Goal: Task Accomplishment & Management: Use online tool/utility

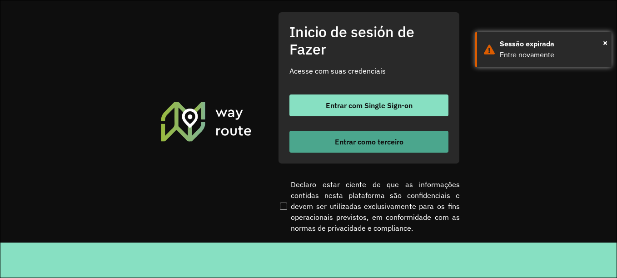
click at [355, 139] on font "Entrar como terceiro" at bounding box center [369, 141] width 69 height 9
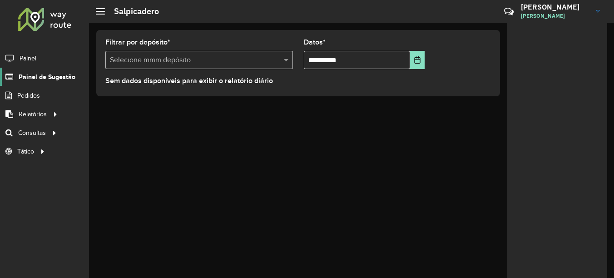
click at [57, 79] on span "Painel de Sugestão" at bounding box center [47, 77] width 57 height 10
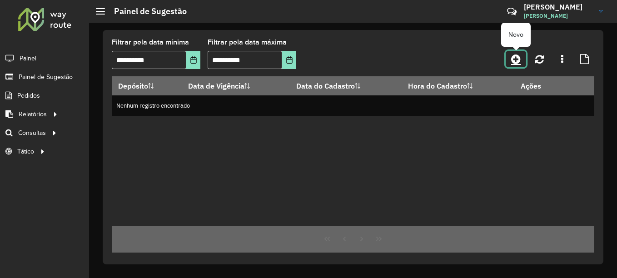
click at [519, 60] on icon at bounding box center [516, 59] width 10 height 11
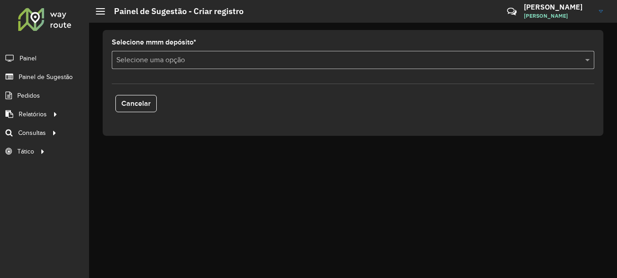
click at [193, 61] on input "text" at bounding box center [343, 60] width 455 height 11
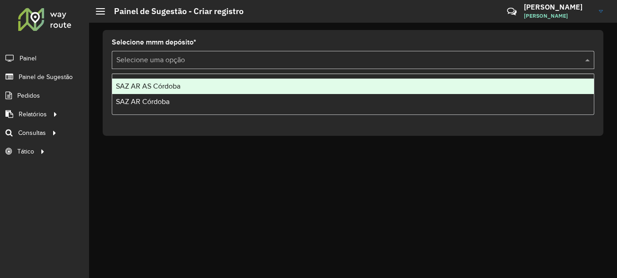
click at [179, 89] on span "SAZ AR AS Córdoba" at bounding box center [148, 86] width 65 height 8
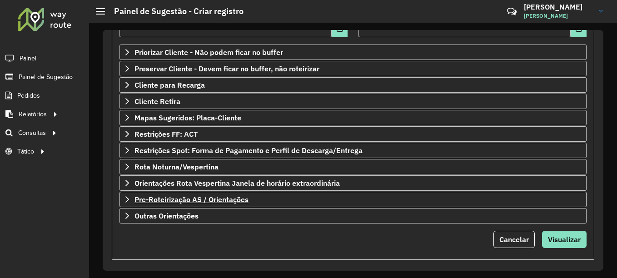
scroll to position [159, 0]
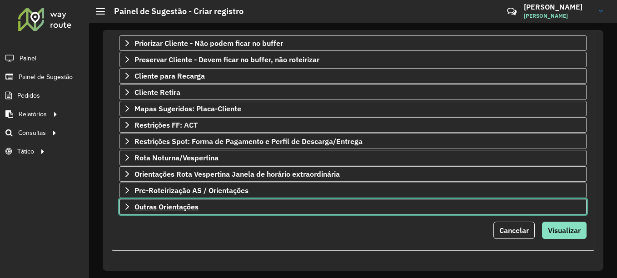
click at [194, 206] on span "Outras Orientações" at bounding box center [166, 206] width 64 height 7
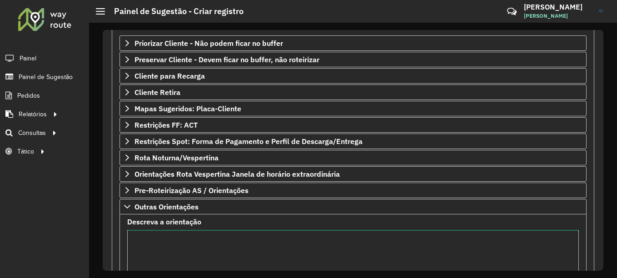
click at [170, 244] on textarea "Descreva a orientação" at bounding box center [353, 268] width 452 height 77
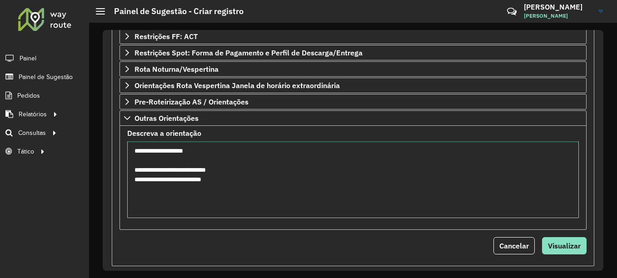
scroll to position [251, 0]
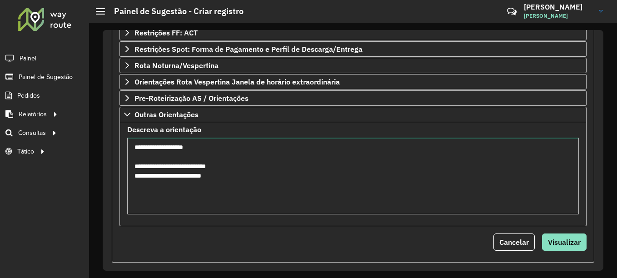
drag, startPoint x: 224, startPoint y: 177, endPoint x: 129, endPoint y: 147, distance: 98.7
click at [129, 147] on textarea "**********" at bounding box center [353, 176] width 452 height 77
click at [258, 181] on textarea "**********" at bounding box center [353, 176] width 452 height 77
click at [259, 179] on textarea "**********" at bounding box center [353, 176] width 452 height 77
click at [254, 180] on textarea "**********" at bounding box center [353, 176] width 452 height 77
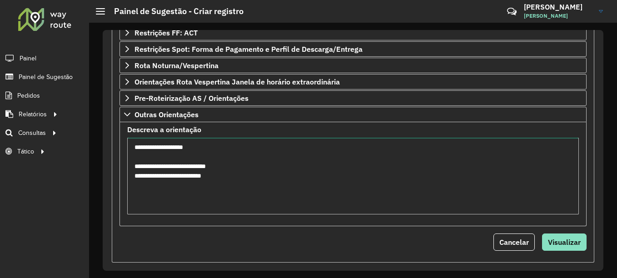
drag, startPoint x: 239, startPoint y: 175, endPoint x: 130, endPoint y: 146, distance: 112.7
click at [130, 146] on textarea "**********" at bounding box center [353, 176] width 452 height 77
type textarea "**********"
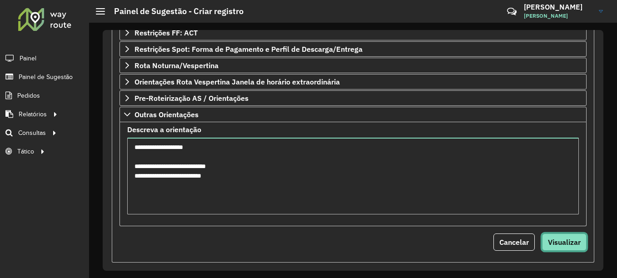
click at [551, 240] on span "Visualizar" at bounding box center [564, 242] width 33 height 9
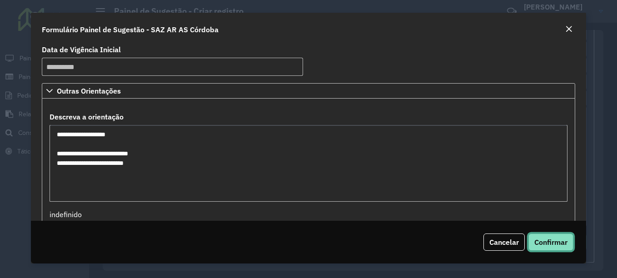
click at [551, 241] on span "Confirmar" at bounding box center [550, 242] width 33 height 9
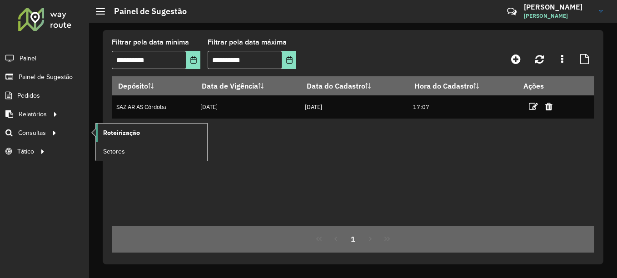
click at [118, 132] on span "Roteirização" at bounding box center [121, 133] width 37 height 10
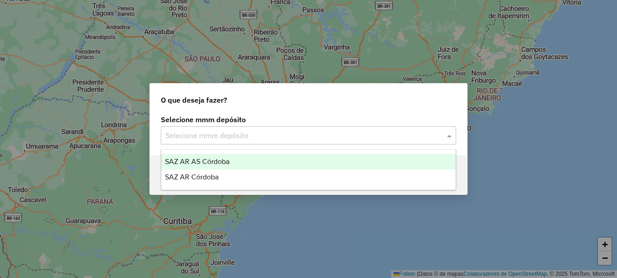
click at [207, 132] on input "text" at bounding box center [299, 135] width 268 height 11
click at [212, 157] on div "SAZ AR AS Córdoba" at bounding box center [308, 161] width 294 height 15
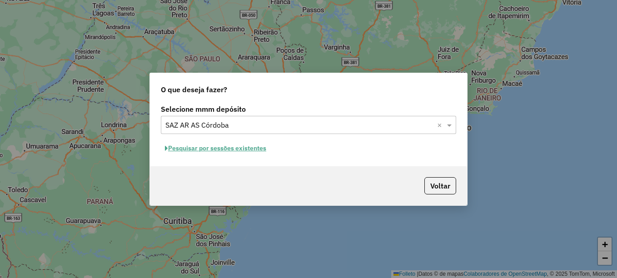
click at [245, 151] on font "Pesquisar por sessões existentes" at bounding box center [217, 148] width 98 height 8
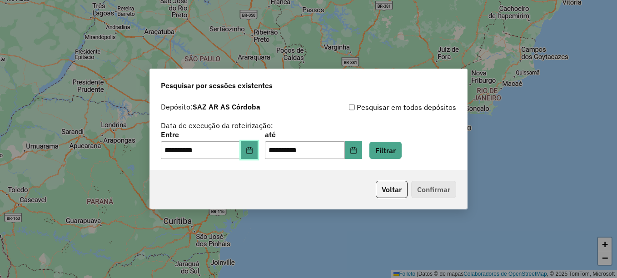
click at [252, 154] on icon "Elija la fecha" at bounding box center [249, 150] width 6 height 7
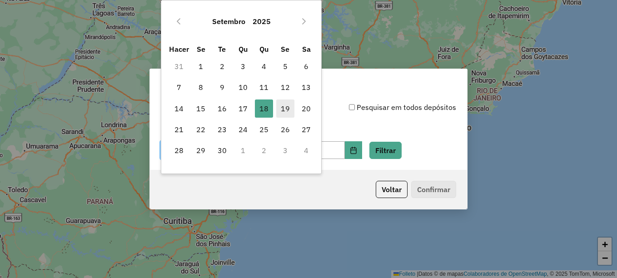
click at [283, 110] on font "19" at bounding box center [285, 108] width 9 height 11
type input "**********"
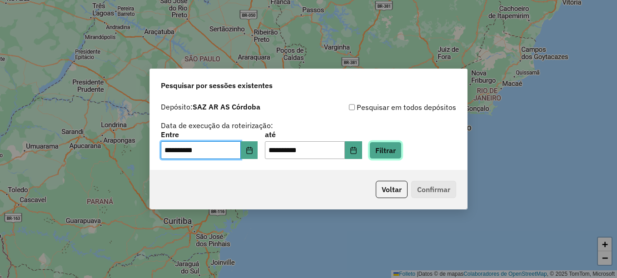
click at [396, 152] on button "Filtrar" at bounding box center [385, 150] width 32 height 17
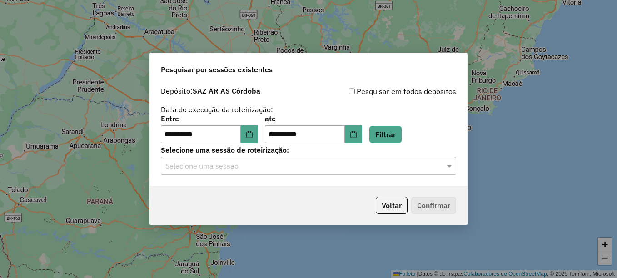
click at [266, 167] on input "text" at bounding box center [299, 166] width 268 height 11
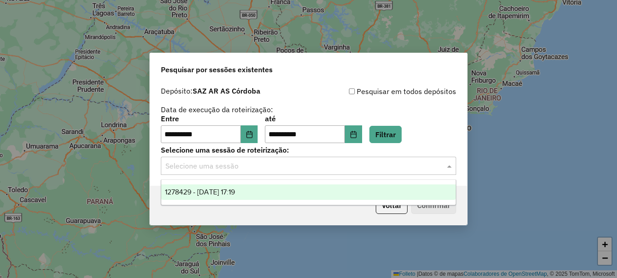
click at [235, 189] on span "1278429 - 19/09/2025 17:19" at bounding box center [200, 192] width 70 height 8
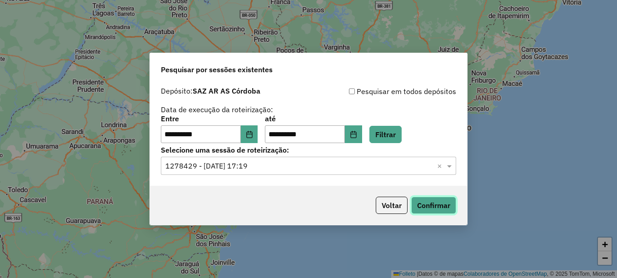
click at [428, 209] on button "Confirmar" at bounding box center [433, 205] width 45 height 17
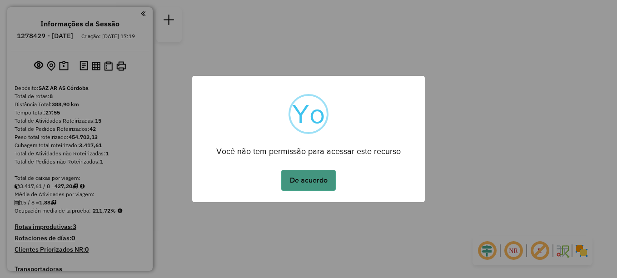
click at [322, 175] on button "De acuerdo" at bounding box center [308, 180] width 55 height 21
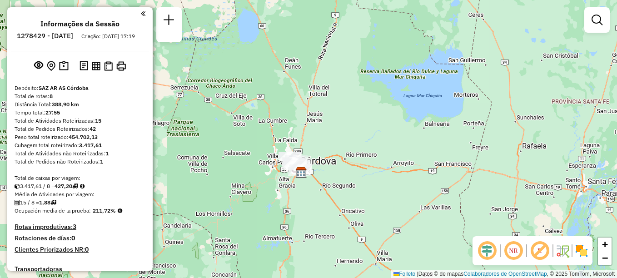
drag, startPoint x: 288, startPoint y: 228, endPoint x: 306, endPoint y: 154, distance: 76.3
click at [306, 154] on div "Janela de atendimento Grade de atendimento Capacidade Transportadoras Veículos …" at bounding box center [308, 139] width 617 height 278
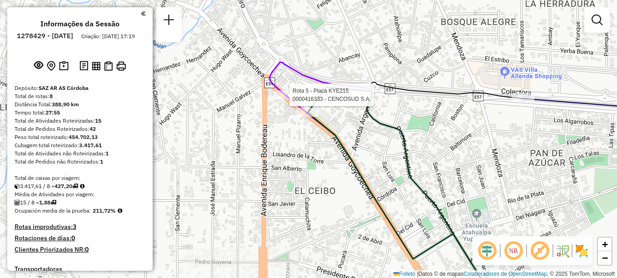
select select "**********"
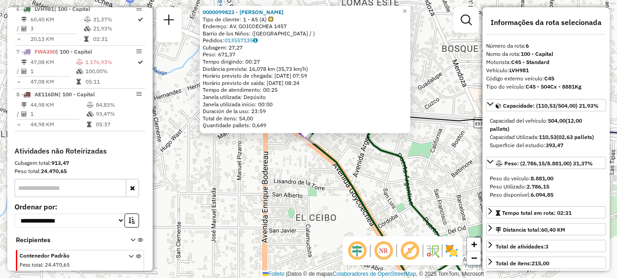
scroll to position [537, 0]
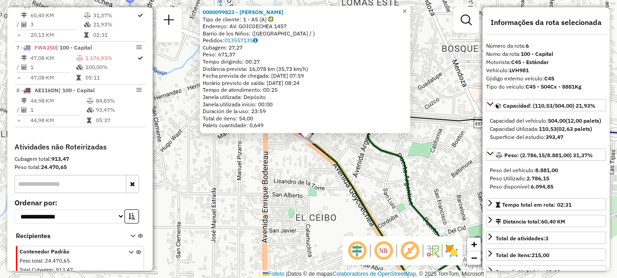
click at [410, 6] on link "×" at bounding box center [404, 11] width 11 height 11
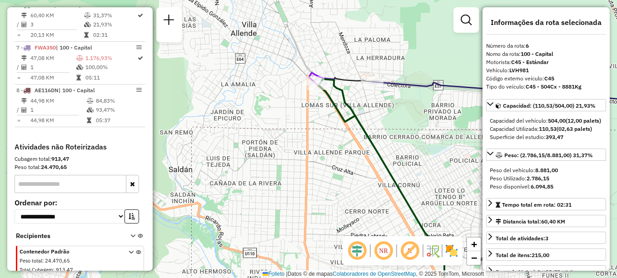
drag, startPoint x: 368, startPoint y: 128, endPoint x: 363, endPoint y: 124, distance: 6.1
click at [364, 127] on div "Janela de atendimento Grade de atendimento Capacidade Transportadoras Veículos …" at bounding box center [308, 139] width 617 height 278
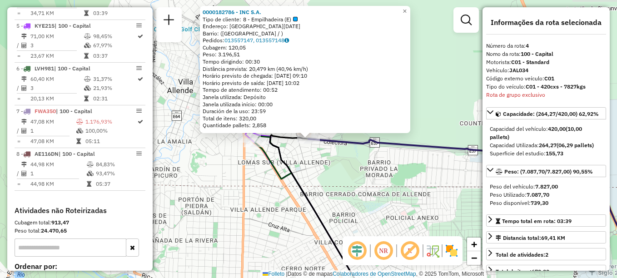
scroll to position [452, 0]
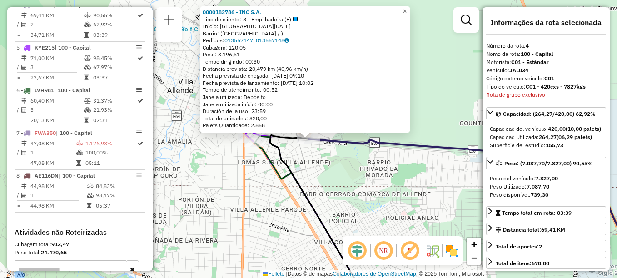
click at [407, 10] on span "×" at bounding box center [405, 11] width 4 height 8
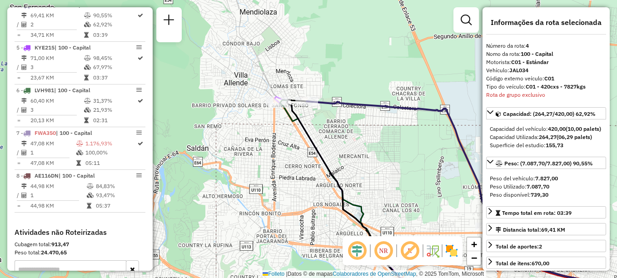
drag, startPoint x: 338, startPoint y: 160, endPoint x: 273, endPoint y: 54, distance: 125.2
click at [283, 69] on div "Janela de atendimento Grade de atendimento Capacidade Transportadoras Veículos …" at bounding box center [308, 139] width 617 height 278
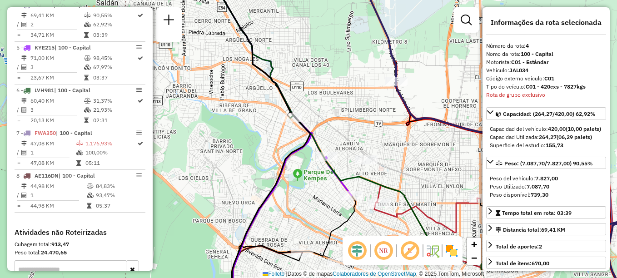
click at [289, 109] on icon at bounding box center [259, 138] width 104 height 333
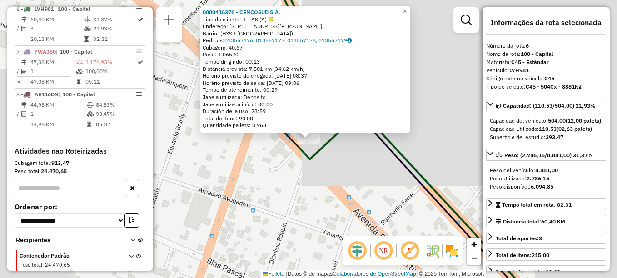
scroll to position [537, 0]
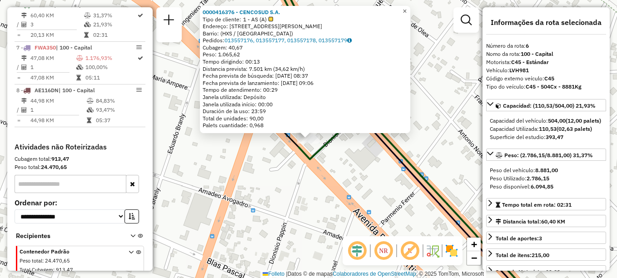
click at [410, 6] on link "×" at bounding box center [404, 11] width 11 height 11
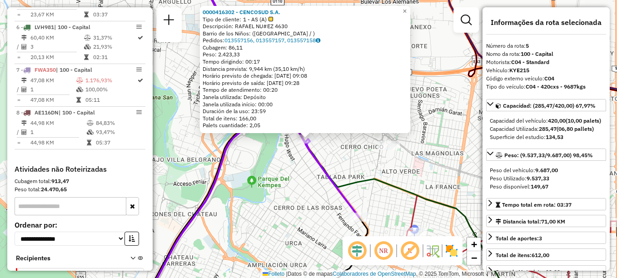
scroll to position [494, 0]
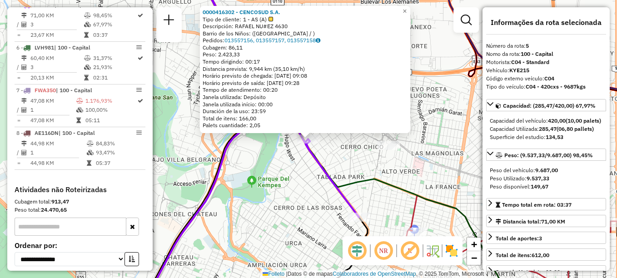
drag, startPoint x: 349, startPoint y: 151, endPoint x: 315, endPoint y: 104, distance: 58.0
click at [315, 104] on div "0000416302 - CENCOSUD S.A. Tipo de cliente: 1 - AS (A) Descripción: RAFAEL NU#E…" at bounding box center [308, 139] width 617 height 278
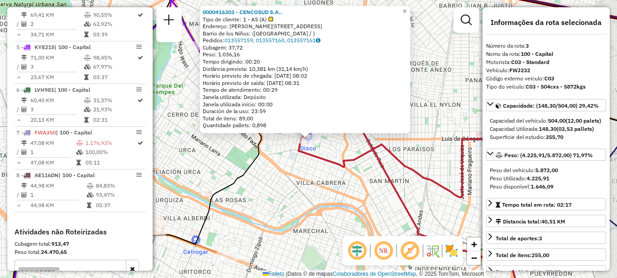
scroll to position [409, 0]
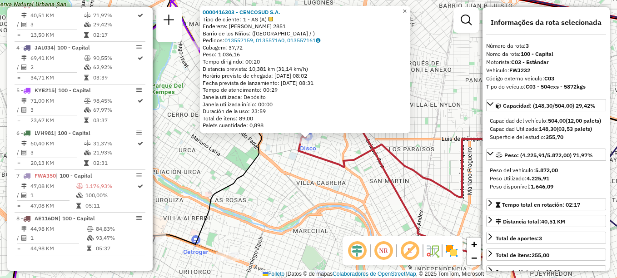
click at [407, 12] on span "×" at bounding box center [405, 11] width 4 height 8
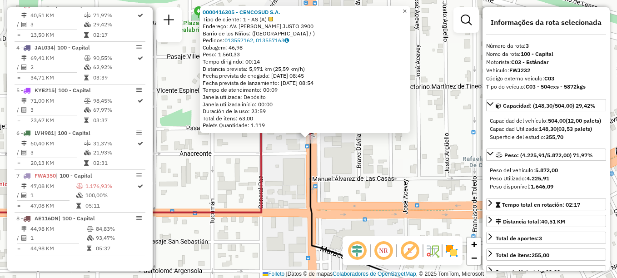
click at [407, 10] on span "×" at bounding box center [405, 11] width 4 height 8
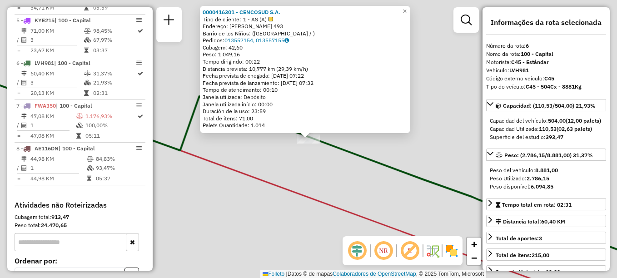
scroll to position [537, 0]
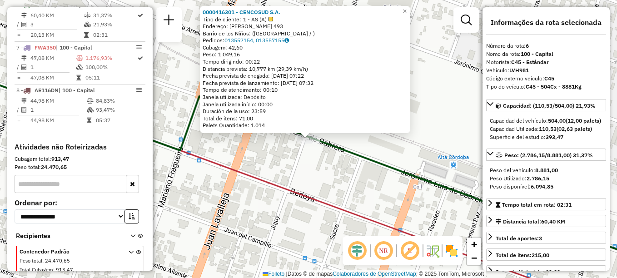
drag, startPoint x: 392, startPoint y: 147, endPoint x: 292, endPoint y: 112, distance: 105.9
click at [292, 112] on div "0000416301 - CENCOSUD S.A. Tipo de cliente: 1 - AS (A) Endereço: JERONIMO LUIS …" at bounding box center [308, 139] width 617 height 278
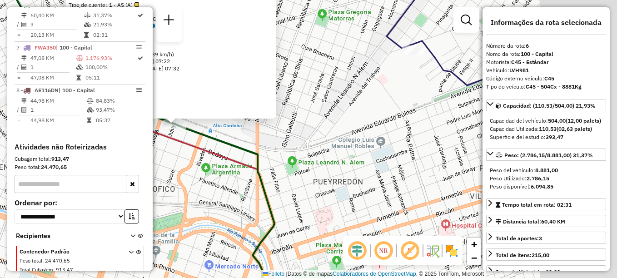
drag, startPoint x: 414, startPoint y: 69, endPoint x: 320, endPoint y: 81, distance: 94.3
click at [320, 81] on div "0000416301 - CENCOSUD S.A. Tipo de cliente: 1 - AS (A) Endereço: JERONIMO LUIS …" at bounding box center [308, 139] width 617 height 278
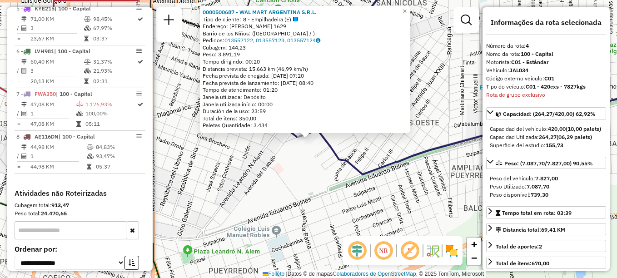
scroll to position [452, 0]
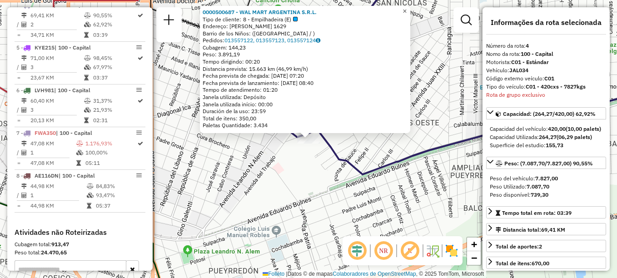
drag, startPoint x: 412, startPoint y: 7, endPoint x: 391, endPoint y: 16, distance: 22.2
click at [407, 7] on span "×" at bounding box center [405, 11] width 4 height 8
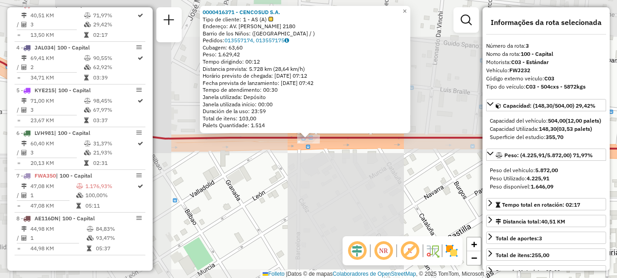
scroll to position [409, 0]
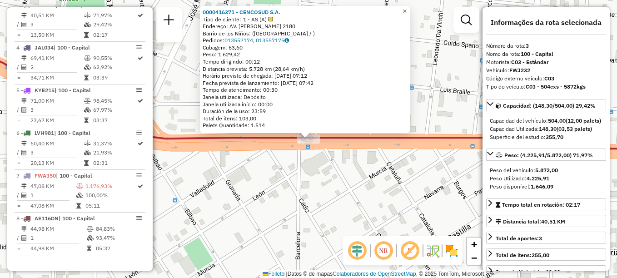
click at [407, 9] on span "×" at bounding box center [405, 11] width 4 height 8
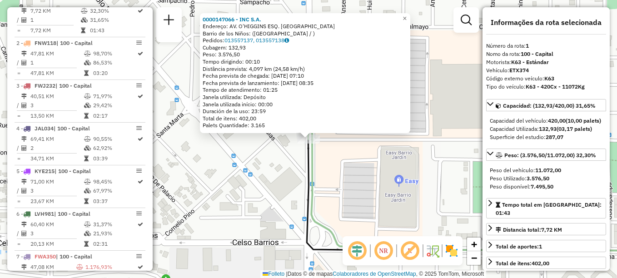
scroll to position [323, 0]
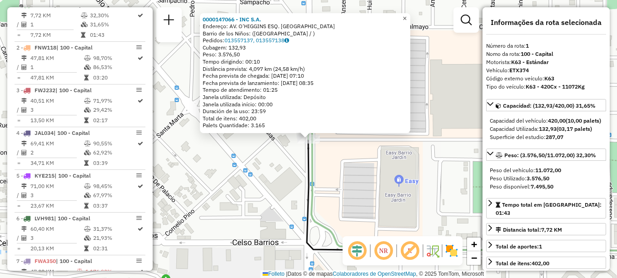
click at [407, 15] on span "×" at bounding box center [405, 19] width 4 height 8
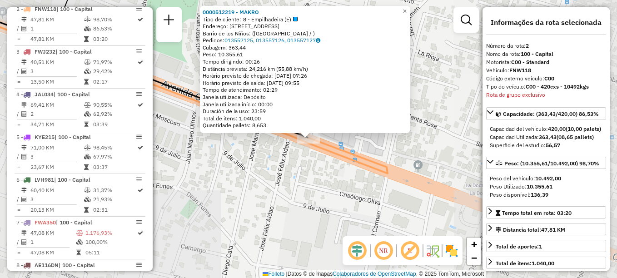
scroll to position [366, 0]
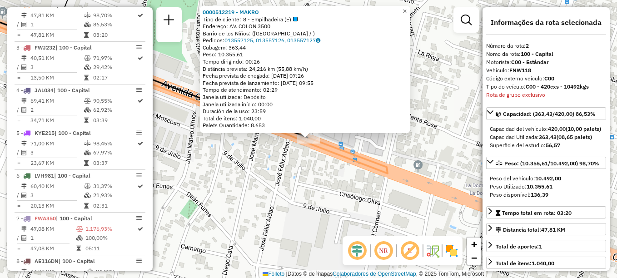
click at [407, 9] on span "×" at bounding box center [405, 11] width 4 height 8
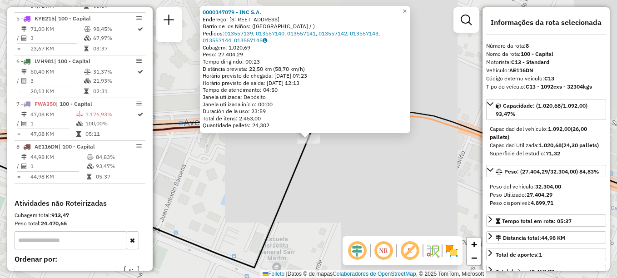
scroll to position [560, 0]
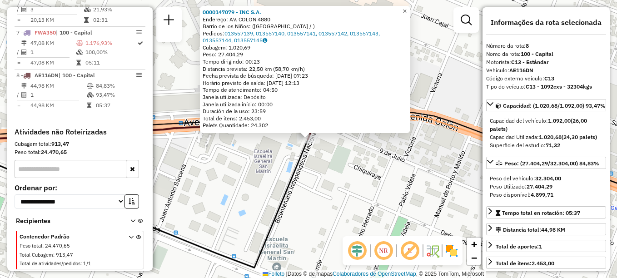
click at [410, 12] on link "×" at bounding box center [404, 11] width 11 height 11
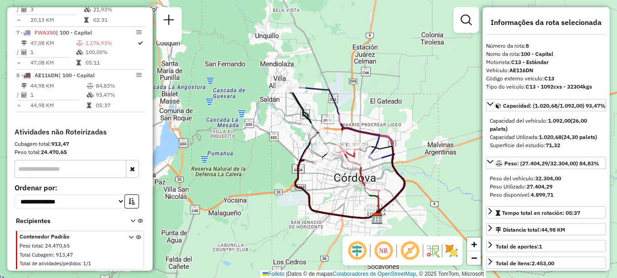
drag, startPoint x: 335, startPoint y: 225, endPoint x: 329, endPoint y: 210, distance: 15.7
click at [329, 210] on icon at bounding box center [337, 189] width 84 height 58
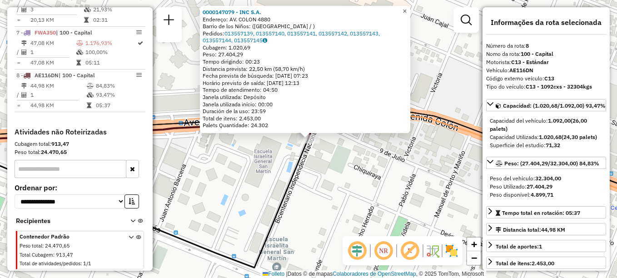
click at [410, 10] on link "×" at bounding box center [404, 11] width 11 height 11
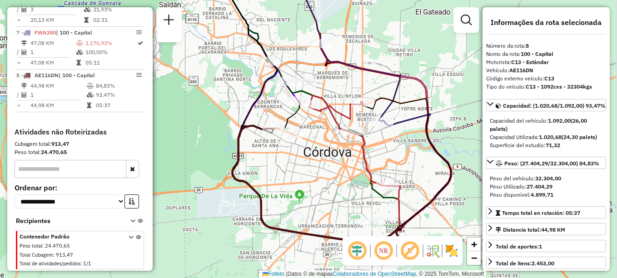
drag, startPoint x: 316, startPoint y: 204, endPoint x: 282, endPoint y: 132, distance: 79.9
click at [287, 140] on div "Janela de atendimento Grade de atendimento Capacidade Transportadoras Veículos …" at bounding box center [308, 139] width 617 height 278
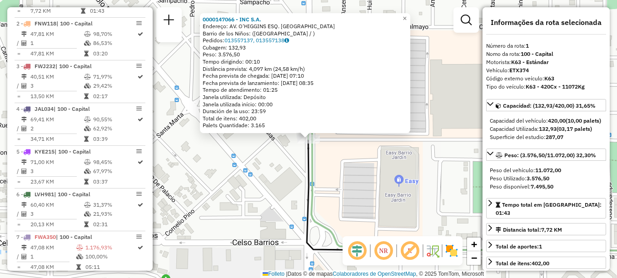
scroll to position [323, 0]
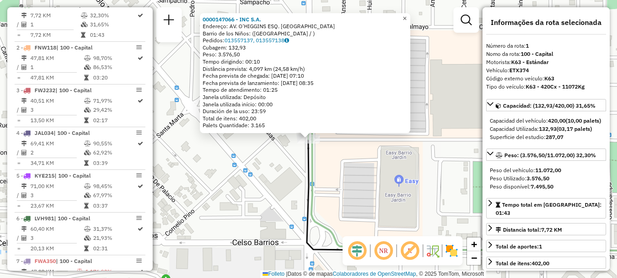
click at [407, 15] on span "×" at bounding box center [405, 19] width 4 height 8
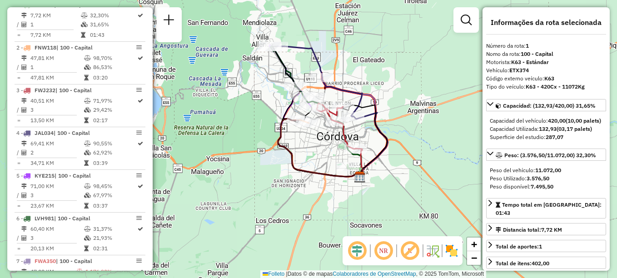
drag, startPoint x: 316, startPoint y: 165, endPoint x: 322, endPoint y: 132, distance: 33.2
click at [322, 132] on div "Janela de atendimento Grade de atendimento Capacidade Transportadoras Veículos …" at bounding box center [308, 139] width 617 height 278
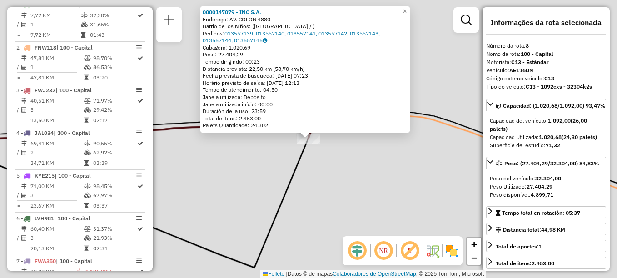
scroll to position [560, 0]
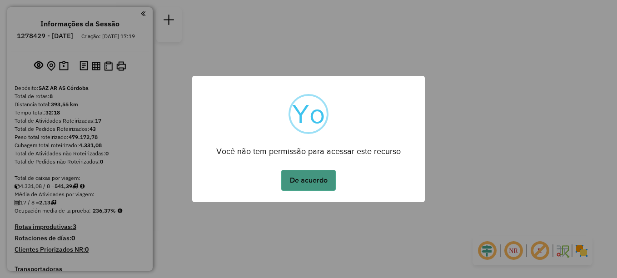
click at [321, 180] on button "De acuerdo" at bounding box center [308, 180] width 55 height 21
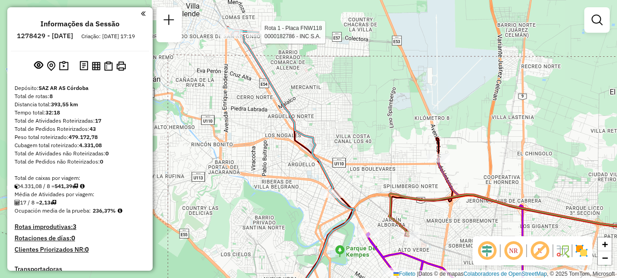
select select "**********"
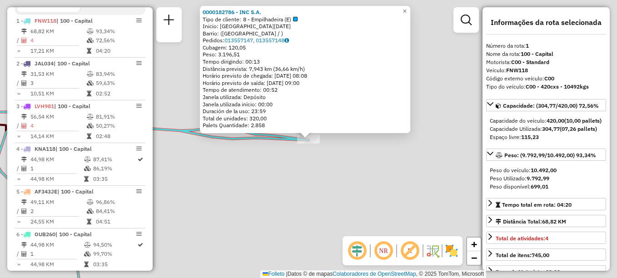
scroll to position [323, 0]
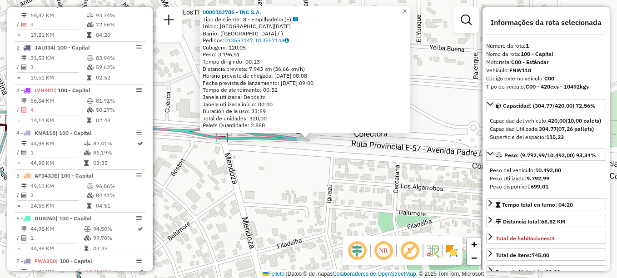
click at [407, 7] on span "×" at bounding box center [405, 11] width 4 height 8
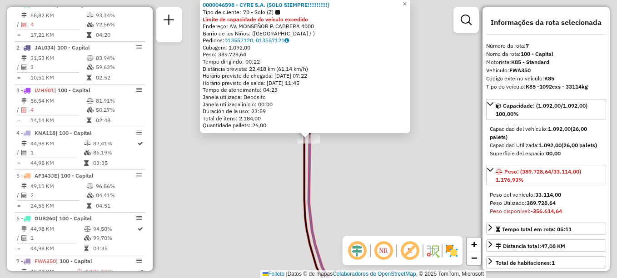
scroll to position [417, 0]
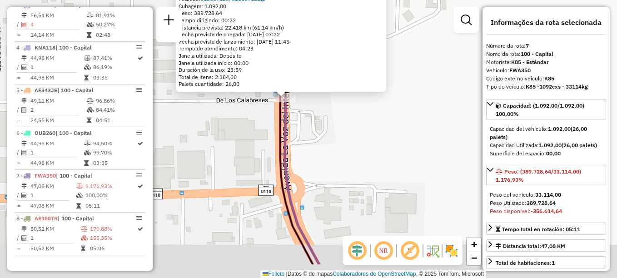
drag, startPoint x: 330, startPoint y: 146, endPoint x: 313, endPoint y: 118, distance: 33.3
click at [313, 118] on div "0000046598 - CYRE S.A. (SOLO SIEMPRE!!!!!!!!!!) Tipo de cliente: 70 - Solo (Z) …" at bounding box center [308, 139] width 617 height 278
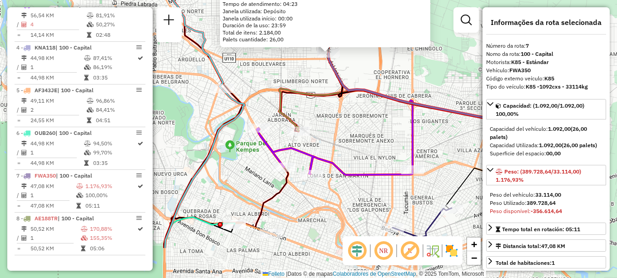
drag, startPoint x: 325, startPoint y: 164, endPoint x: 359, endPoint y: 99, distance: 74.2
click at [359, 99] on div "0000046598 - CYRE S.A. (SOLO SIEMPRE!!!!!!!!!!) Tipo de cliente: 70 - Solo (Z) …" at bounding box center [308, 139] width 617 height 278
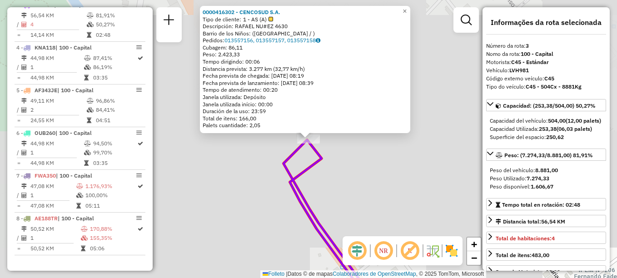
scroll to position [409, 0]
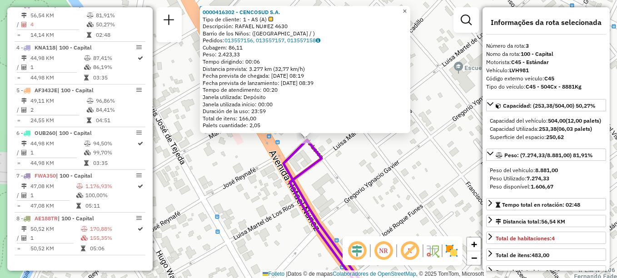
click at [410, 9] on link "×" at bounding box center [404, 11] width 11 height 11
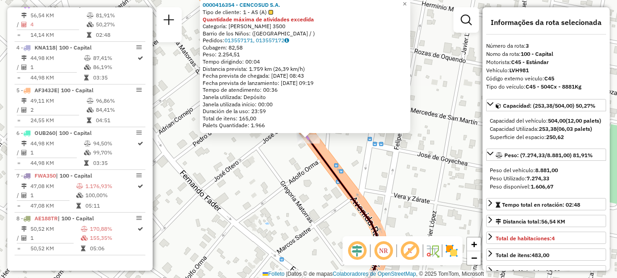
drag, startPoint x: 377, startPoint y: 182, endPoint x: 304, endPoint y: 139, distance: 84.2
click at [309, 144] on div "0000416354 - CENCOSUD S.A. Tipo de cliente: 1 - AS (A) Quantidade máxima de ati…" at bounding box center [308, 139] width 617 height 278
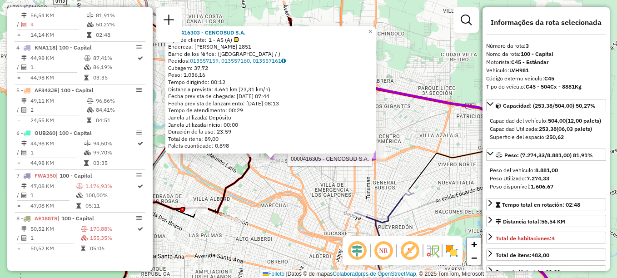
click at [375, 159] on div at bounding box center [374, 154] width 23 height 9
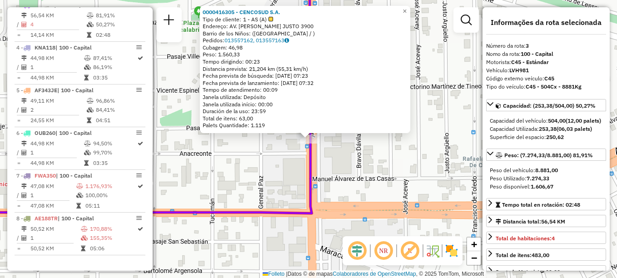
click at [378, 178] on div "0000416305 - CENCOSUD S.A. Tipo de cliente: 1 - AS (A) Endereço: AV. [PERSON_NA…" at bounding box center [308, 139] width 617 height 278
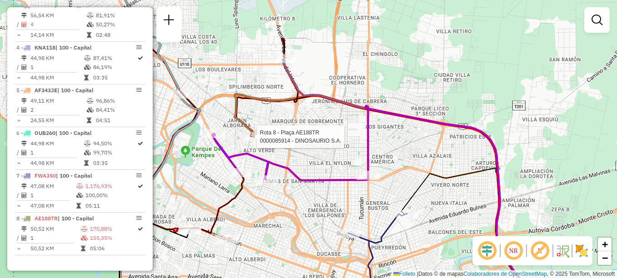
scroll to position [417, 0]
select select "**********"
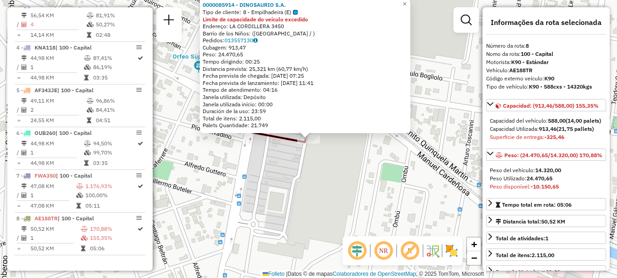
click at [356, 173] on div "0000085914 - DINOSAURIO S.A. Tipo de cliente: 8 - Empilhadeira (E) Limite de ca…" at bounding box center [308, 139] width 617 height 278
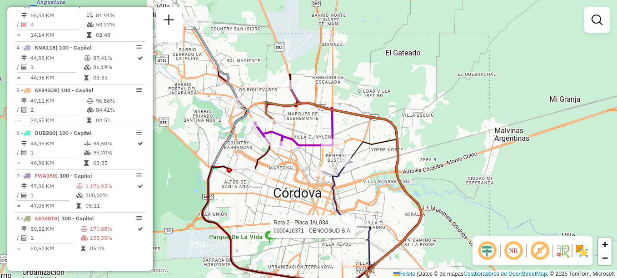
select select "**********"
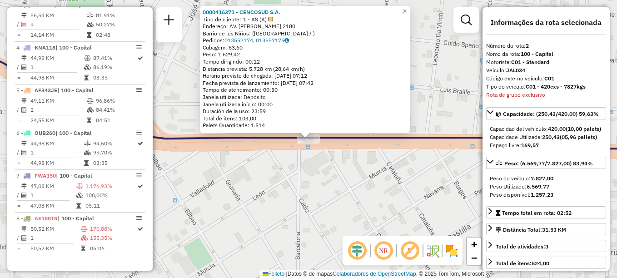
scroll to position [366, 0]
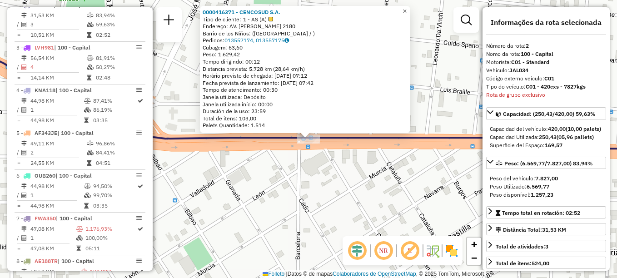
click at [408, 6] on link "×" at bounding box center [404, 11] width 11 height 11
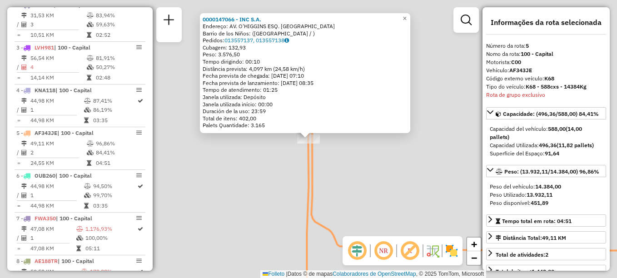
scroll to position [417, 0]
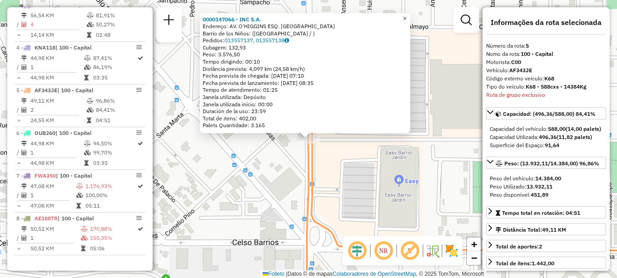
click at [410, 17] on link "×" at bounding box center [404, 18] width 11 height 11
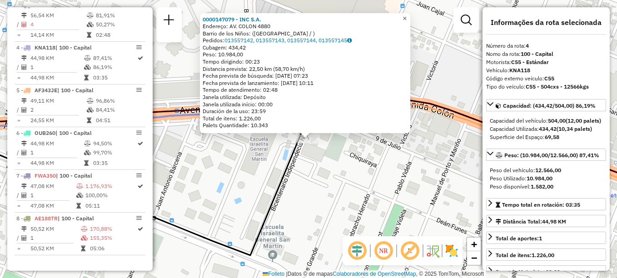
click at [407, 15] on span "×" at bounding box center [405, 19] width 4 height 8
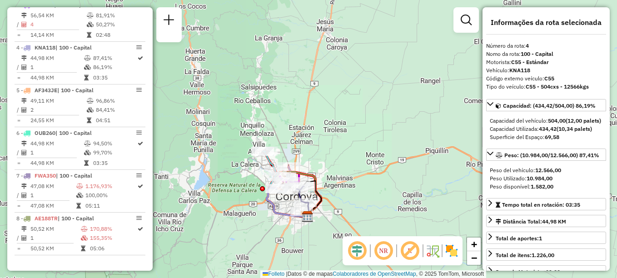
drag, startPoint x: 305, startPoint y: 187, endPoint x: 294, endPoint y: 88, distance: 100.2
click at [305, 211] on img at bounding box center [308, 217] width 12 height 12
